Goal: Task Accomplishment & Management: Use online tool/utility

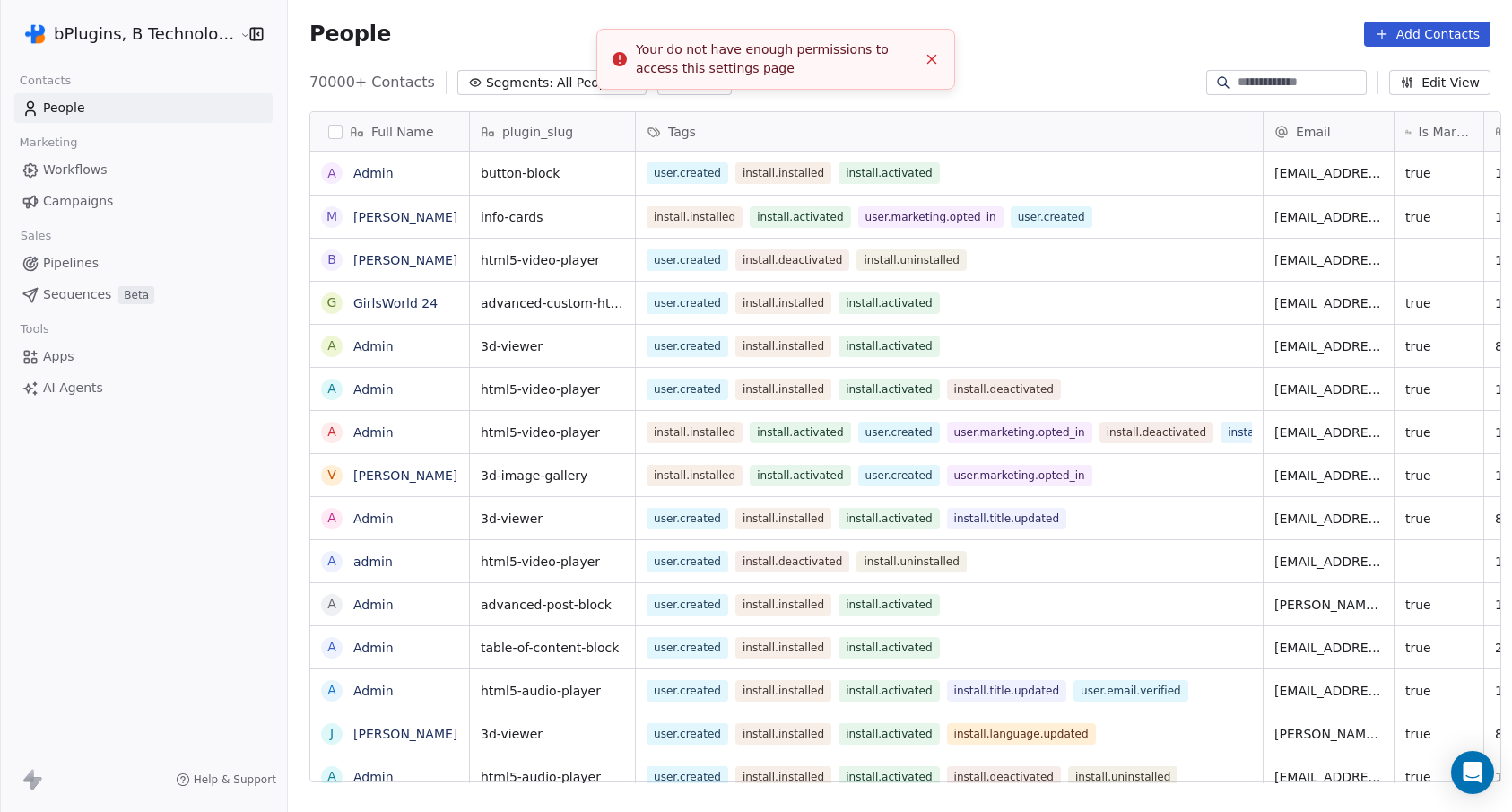
scroll to position [702, 1222]
click at [927, 62] on icon "Close toast" at bounding box center [932, 60] width 17 height 17
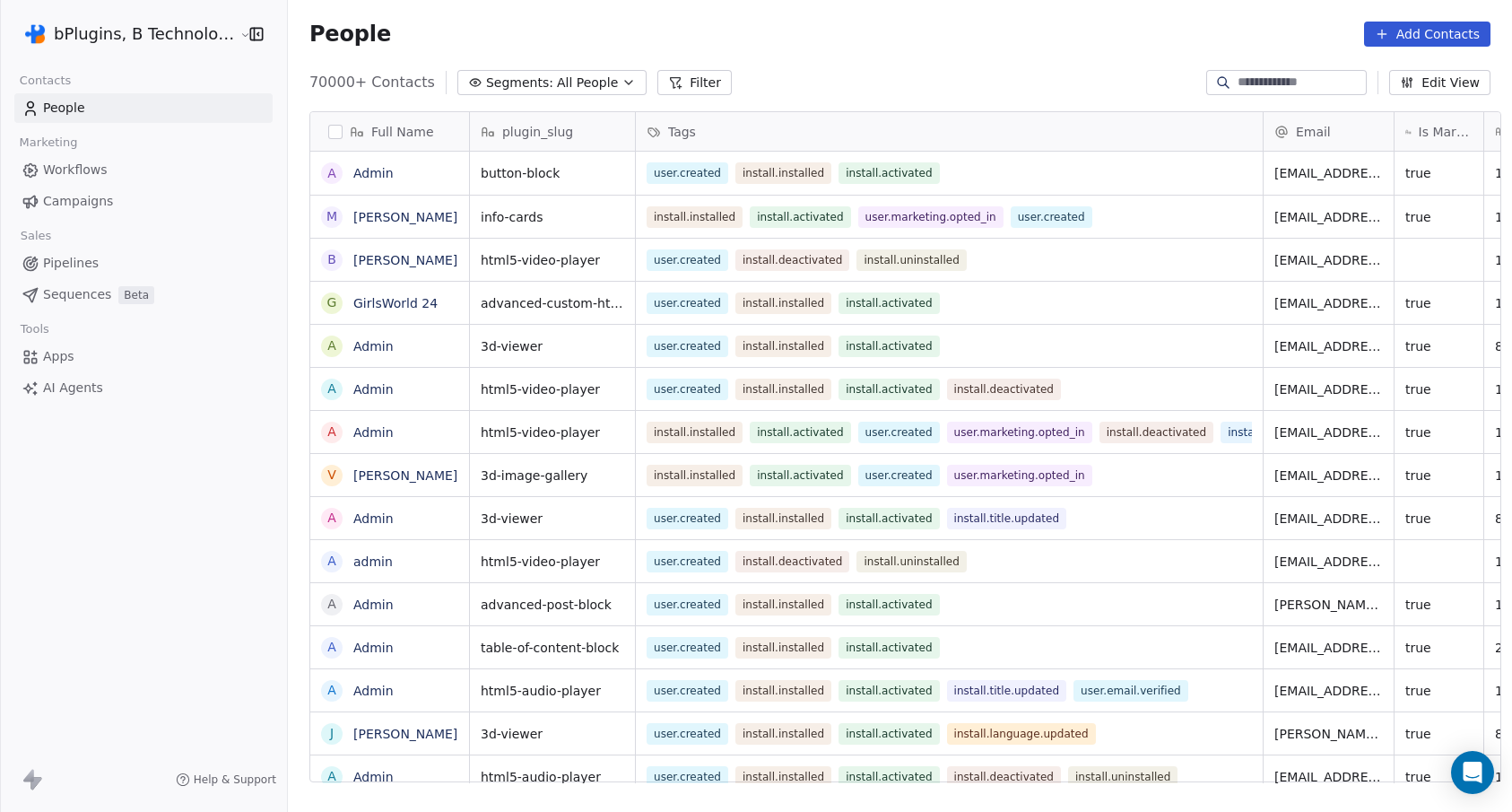
click at [1395, 29] on button "Add Contacts" at bounding box center [1427, 33] width 127 height 25
click at [1062, 29] on html "bPlugins, B Technologies LLC Contacts People Marketing Workflows Campaigns Sale…" at bounding box center [756, 406] width 1512 height 812
click at [240, 31] on button "button" at bounding box center [252, 34] width 25 height 18
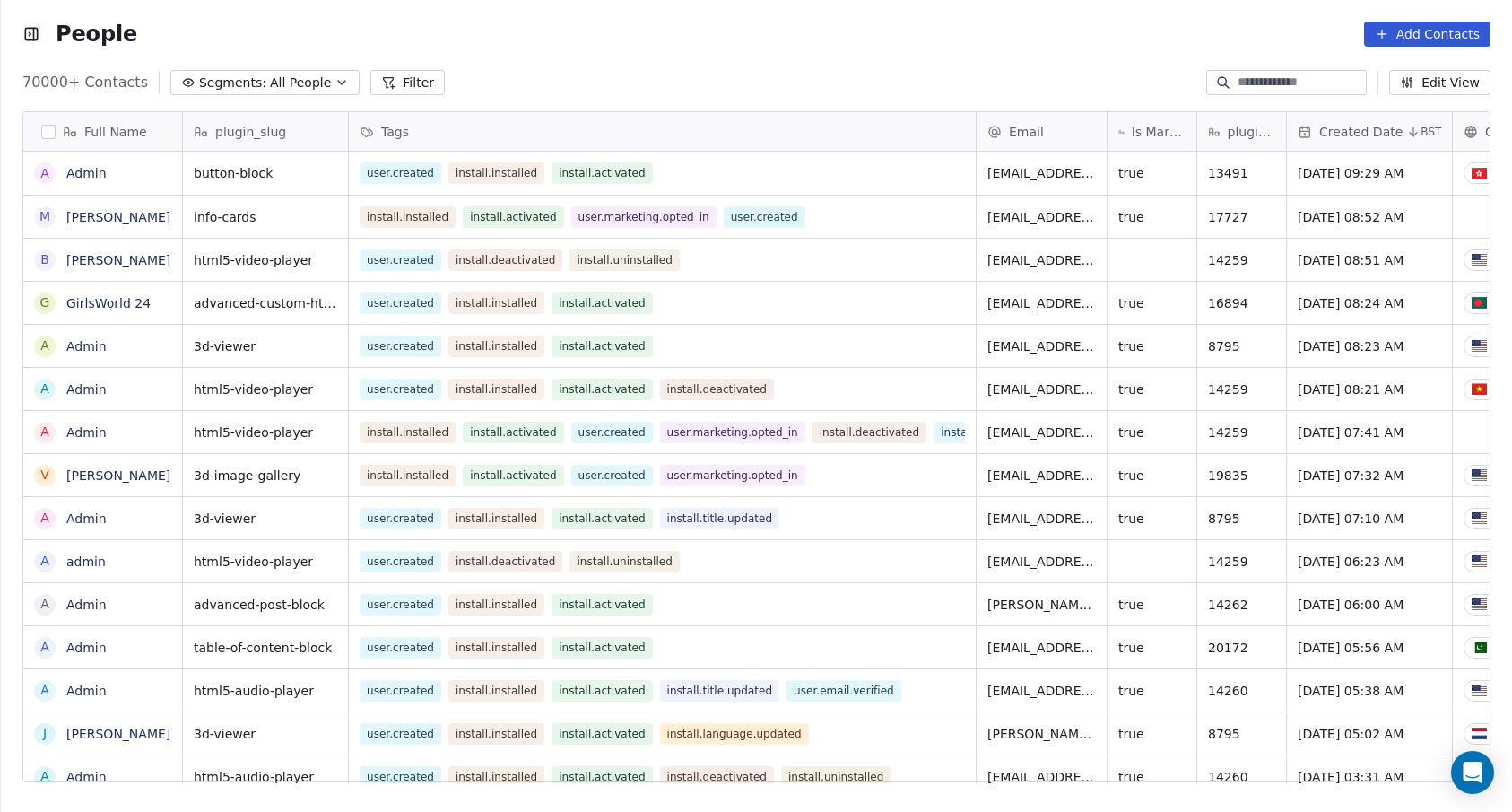
scroll to position [15, 15]
click at [34, 32] on icon "button" at bounding box center [31, 34] width 18 height 18
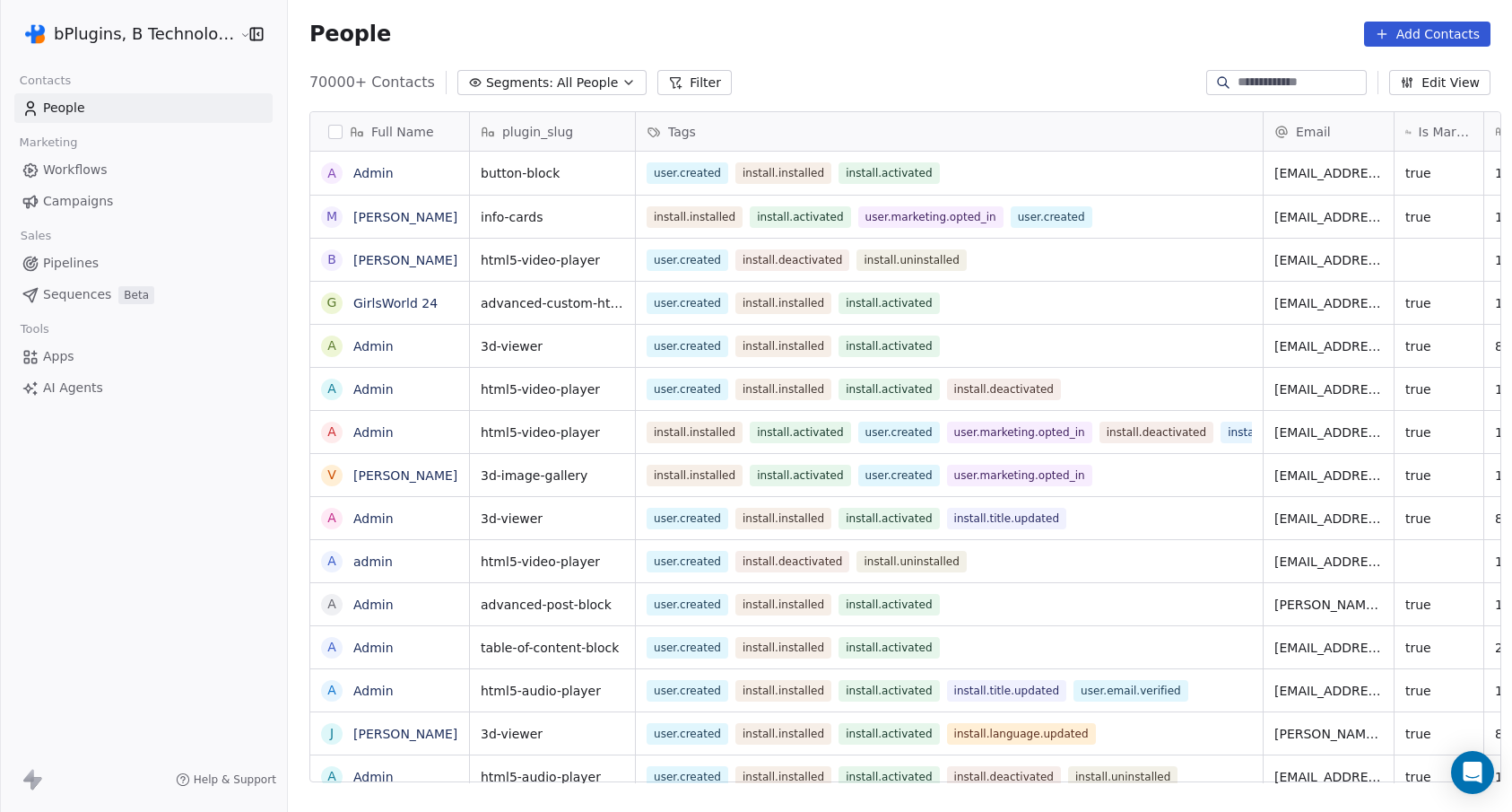
scroll to position [702, 1222]
click at [215, 38] on html "bPlugins, B Technologies LLC Contacts People Marketing Workflows Campaigns Sale…" at bounding box center [756, 406] width 1512 height 812
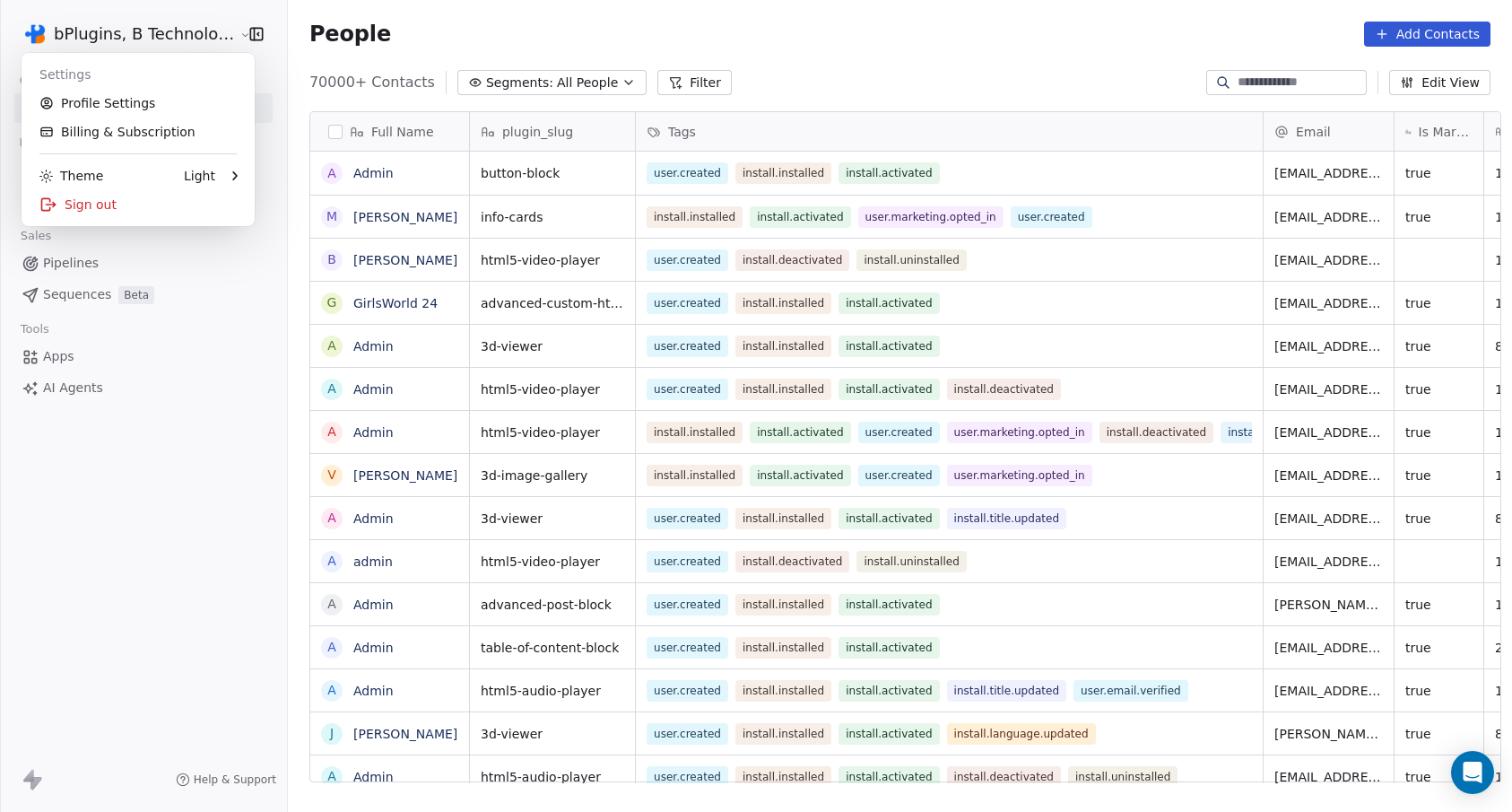
click at [125, 535] on html "bPlugins, B Technologies LLC Contacts People Marketing Workflows Campaigns Sale…" at bounding box center [756, 406] width 1512 height 812
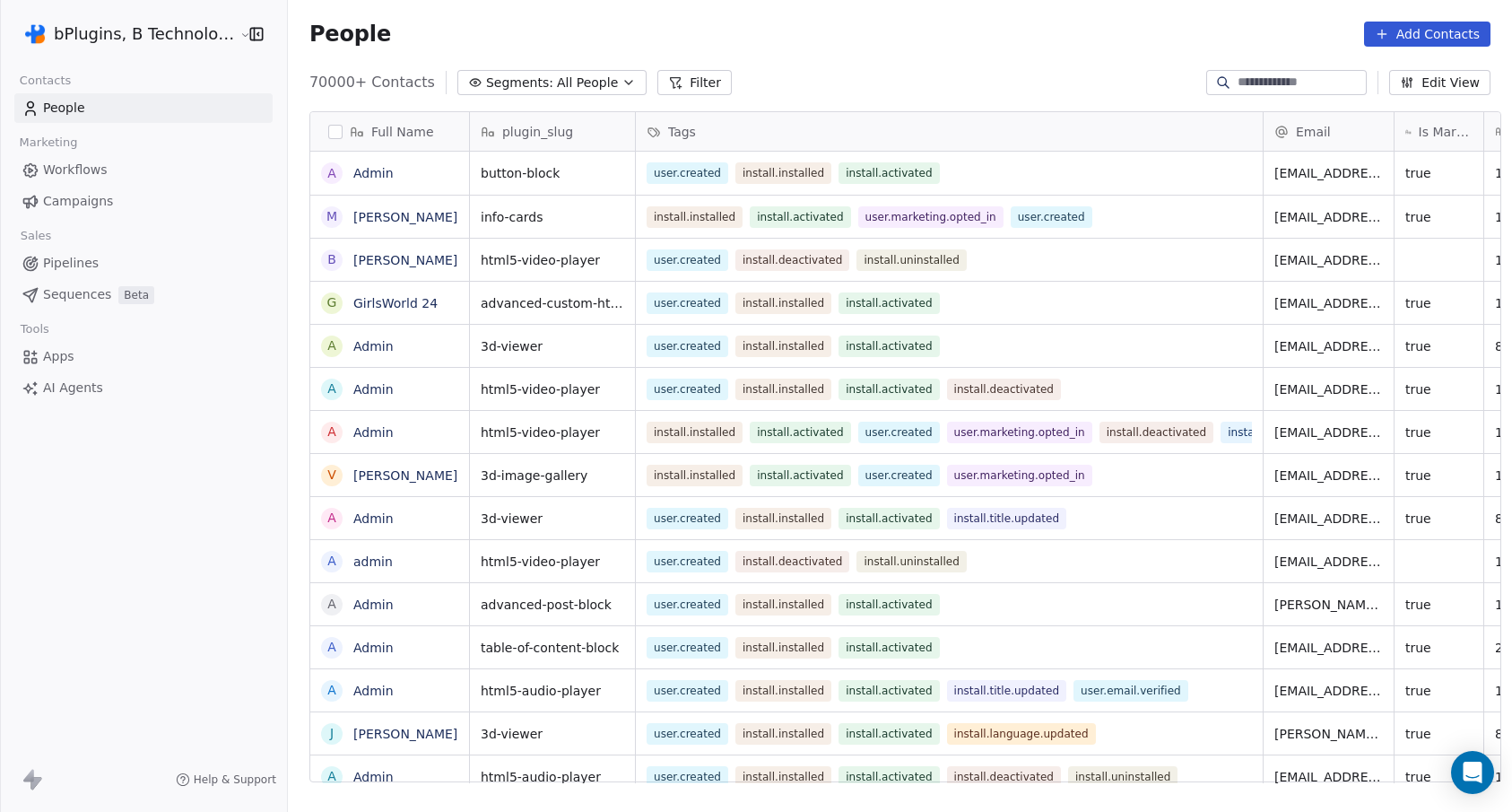
scroll to position [702, 1222]
